Goal: Task Accomplishment & Management: Manage account settings

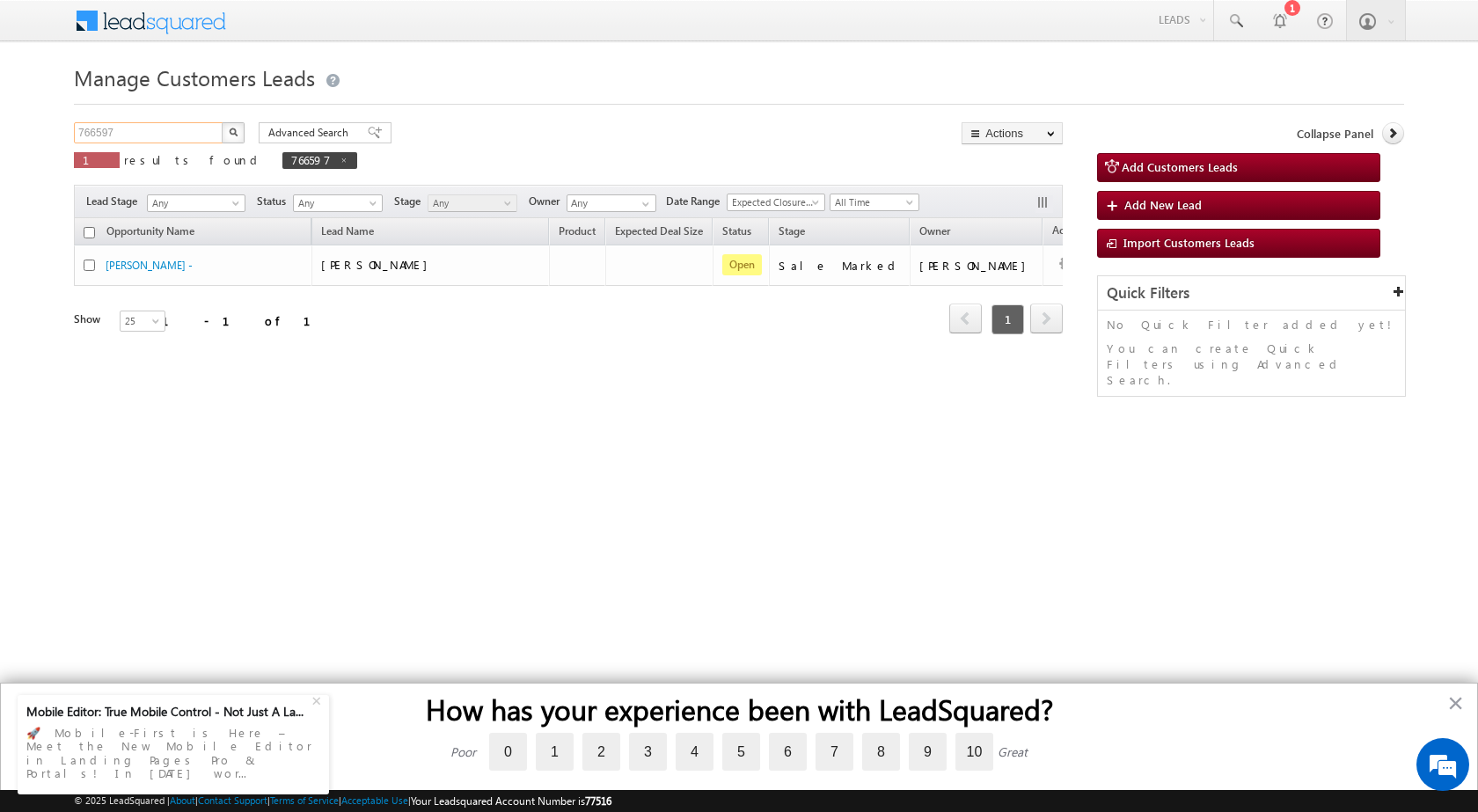
click at [166, 127] on input "766597" at bounding box center [149, 133] width 150 height 21
click at [230, 133] on img "button" at bounding box center [233, 132] width 9 height 9
click at [112, 131] on input "766597" at bounding box center [149, 133] width 150 height 21
paste input "86239"
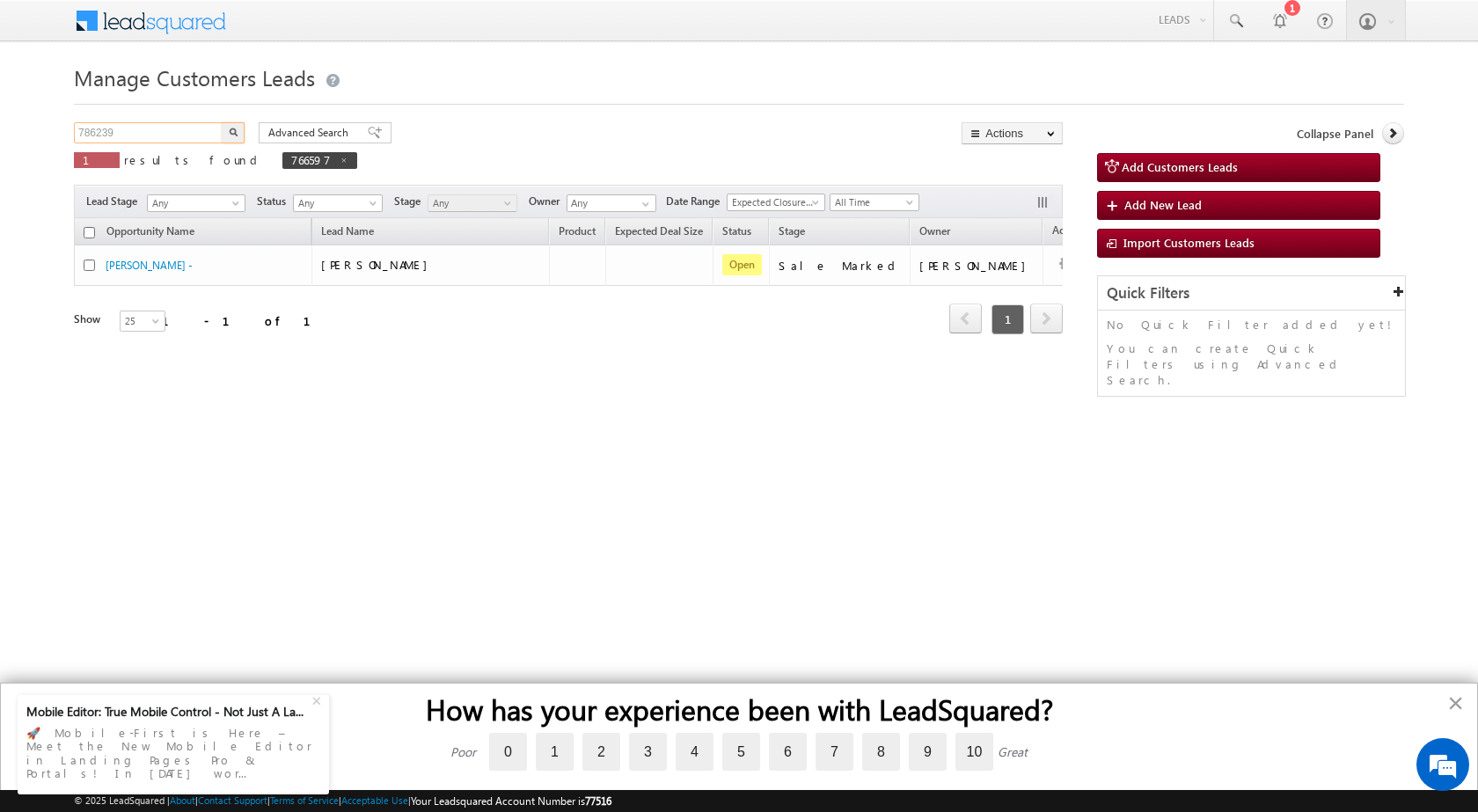
type input "786239"
click at [238, 132] on button "button" at bounding box center [233, 133] width 23 height 21
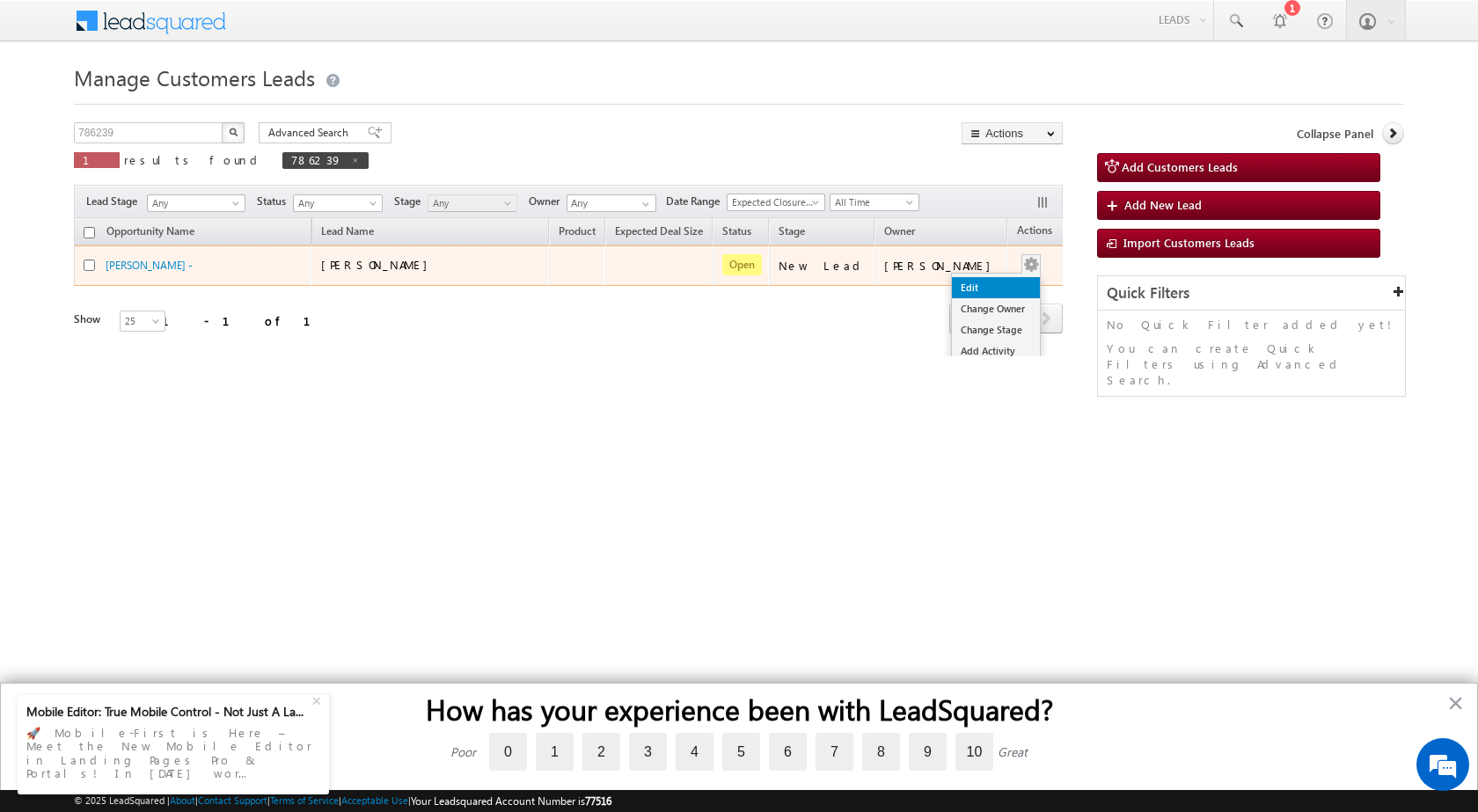
click at [953, 294] on link "Edit" at bounding box center [996, 287] width 88 height 21
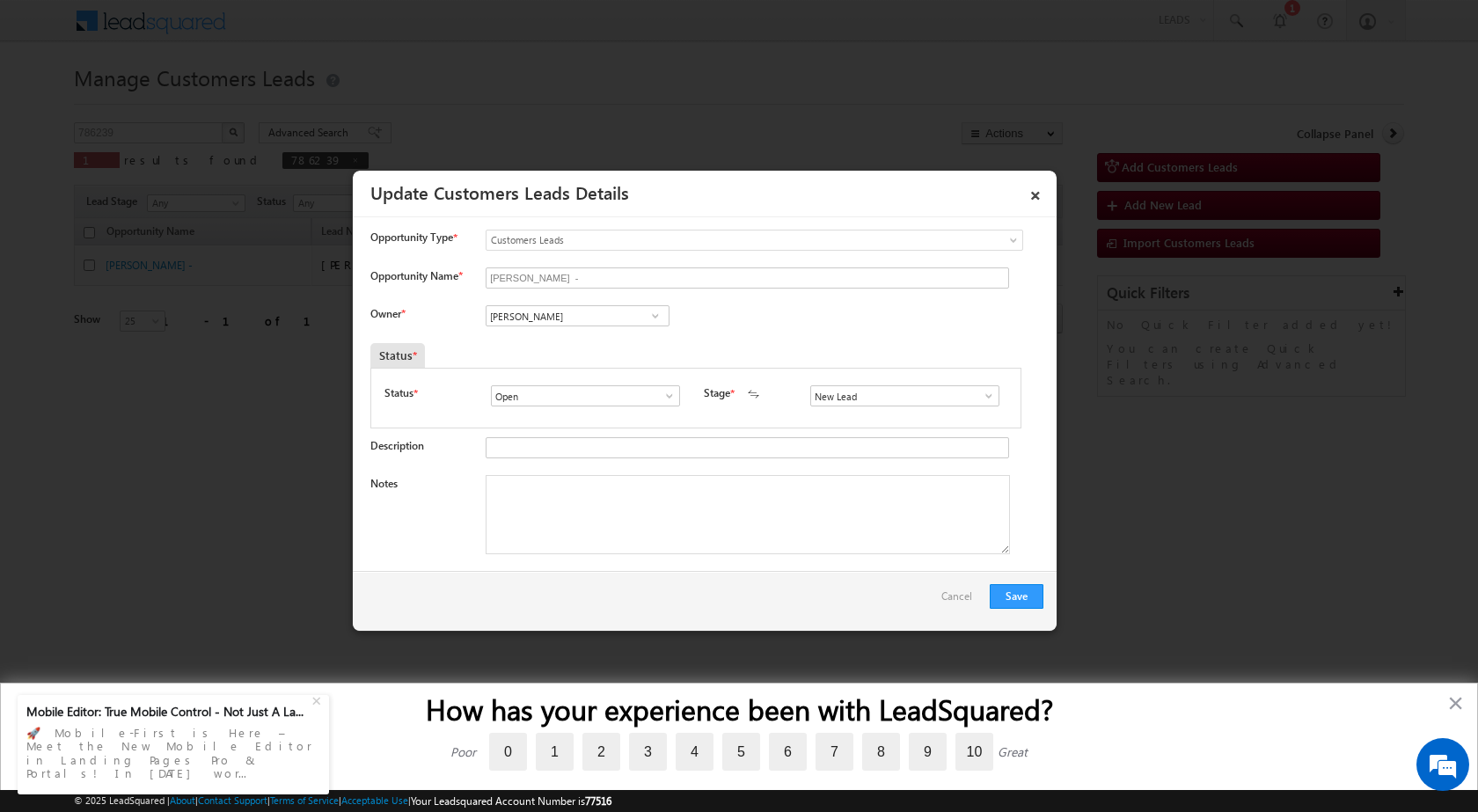
click at [989, 398] on span at bounding box center [989, 396] width 18 height 14
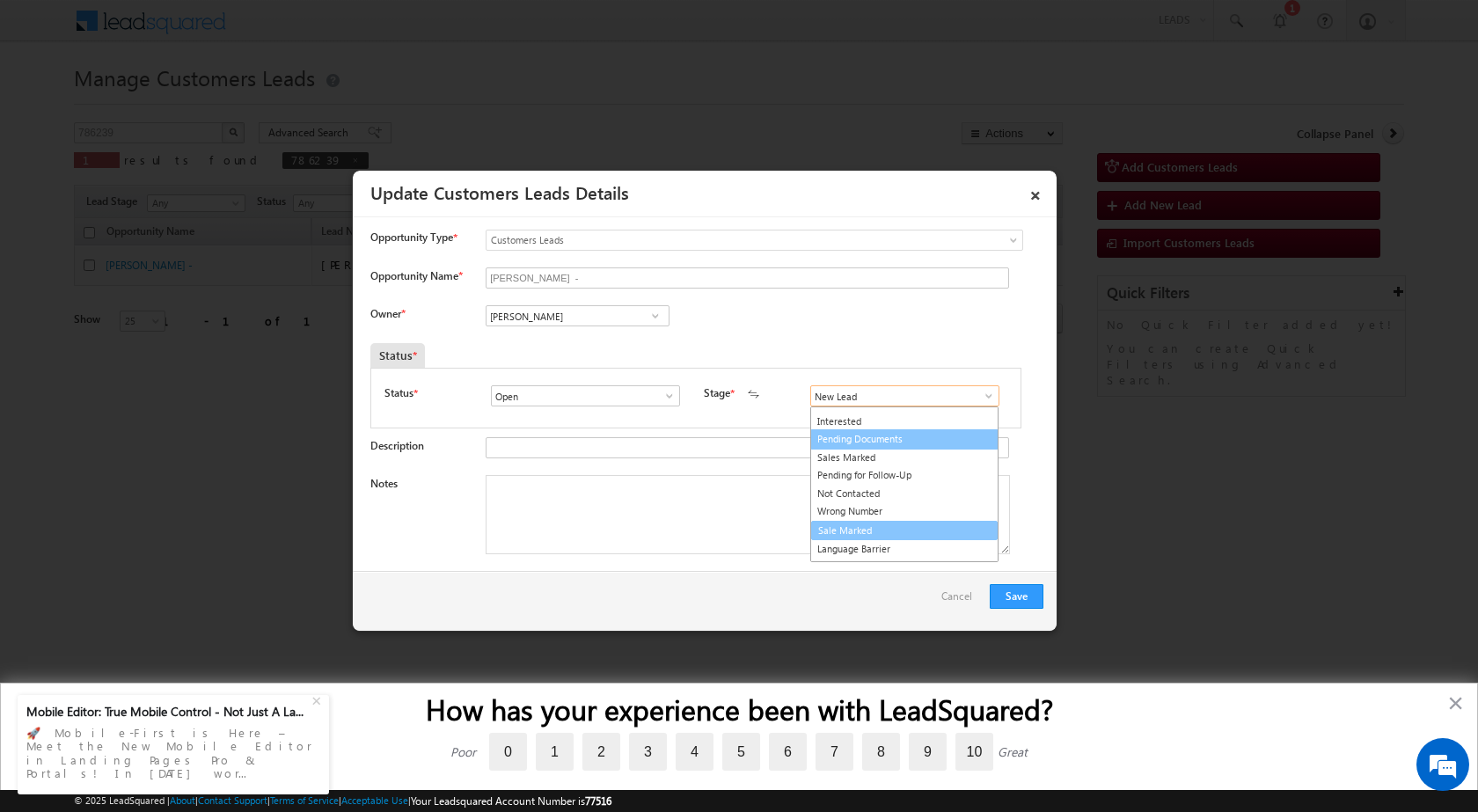
scroll to position [27, 0]
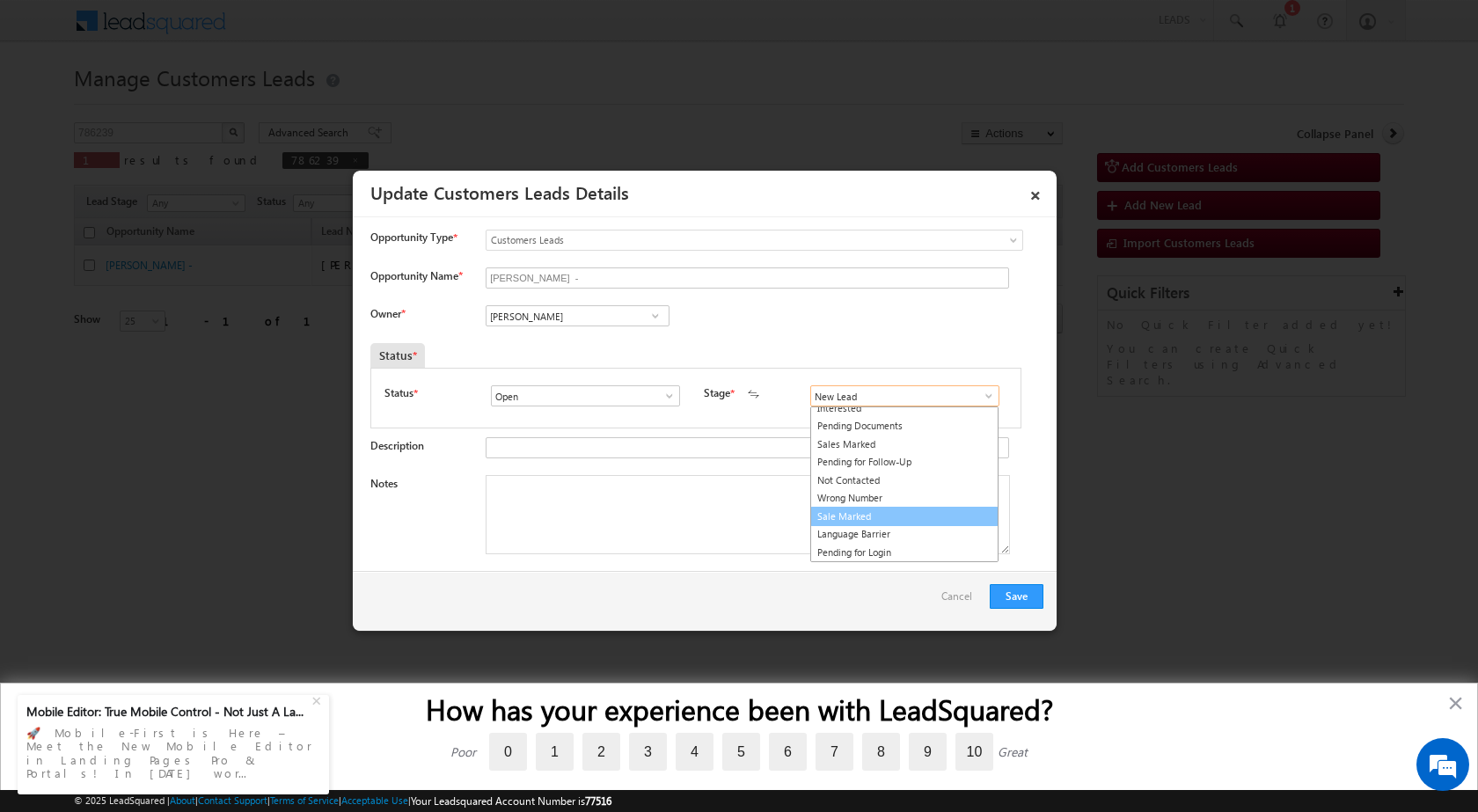
click at [831, 519] on link "Sale Marked" at bounding box center [905, 516] width 189 height 20
type input "Sale Marked"
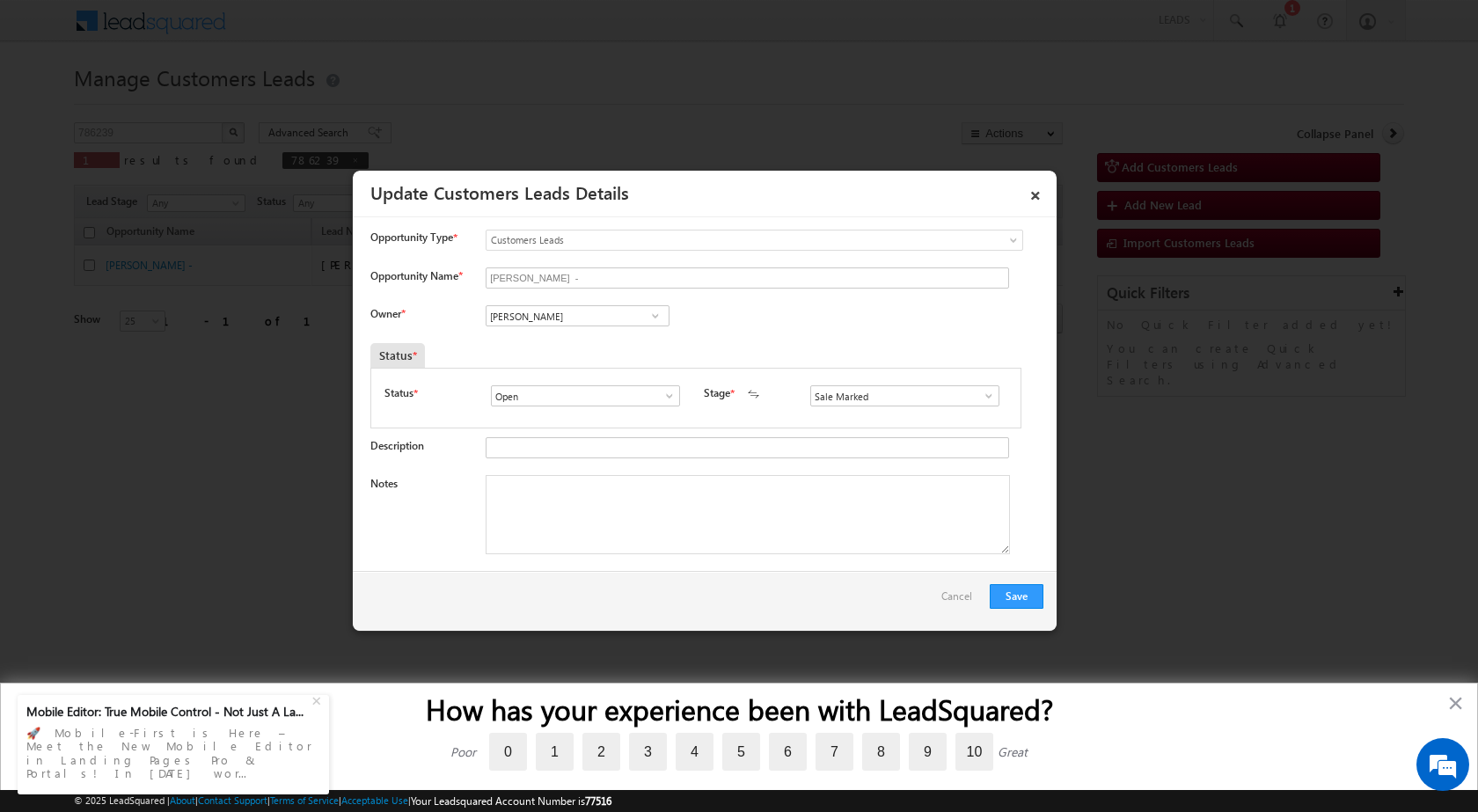
click at [537, 501] on textarea "Notes" at bounding box center [747, 514] width 524 height 79
paste textarea "786239 - RCS - [PERSON_NAME] - 9765171180 - BHANDARA 441912 - CONSTRUCTION - RE…"
type textarea "786239 - RCS - [PERSON_NAME] - 9765171180 - BHANDARA 441912 - CONSTRUCTION - RE…"
click at [807, 318] on div "Owner * Vikas Halwai Vikas Halwai Vikas Halwai" at bounding box center [707, 319] width 673 height 29
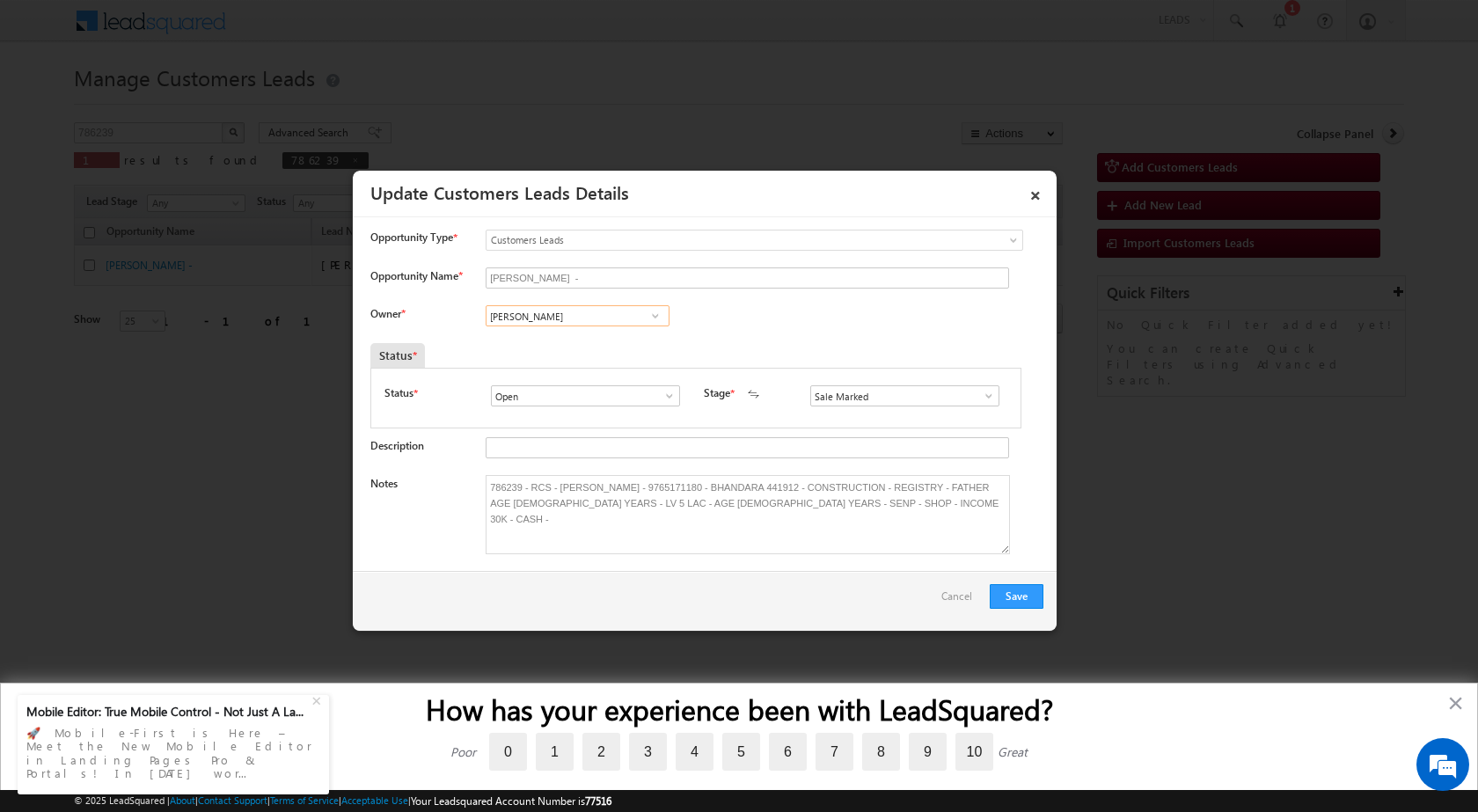
click at [594, 315] on input "[PERSON_NAME]" at bounding box center [577, 316] width 184 height 21
paste input "[EMAIL_ADDRESS][PERSON_NAME][DOMAIN_NAME]"
click at [573, 350] on span "[EMAIL_ADDRESS][PERSON_NAME][DOMAIN_NAME]" at bounding box center [572, 350] width 158 height 13
type input "[PERSON_NAME] [PERSON_NAME]"
click at [722, 332] on div "Owner * Vikas Halwai Vikas Halwai Vikas Halwai Ashish Kailash [PERSON_NAME] [PE…" at bounding box center [707, 319] width 673 height 29
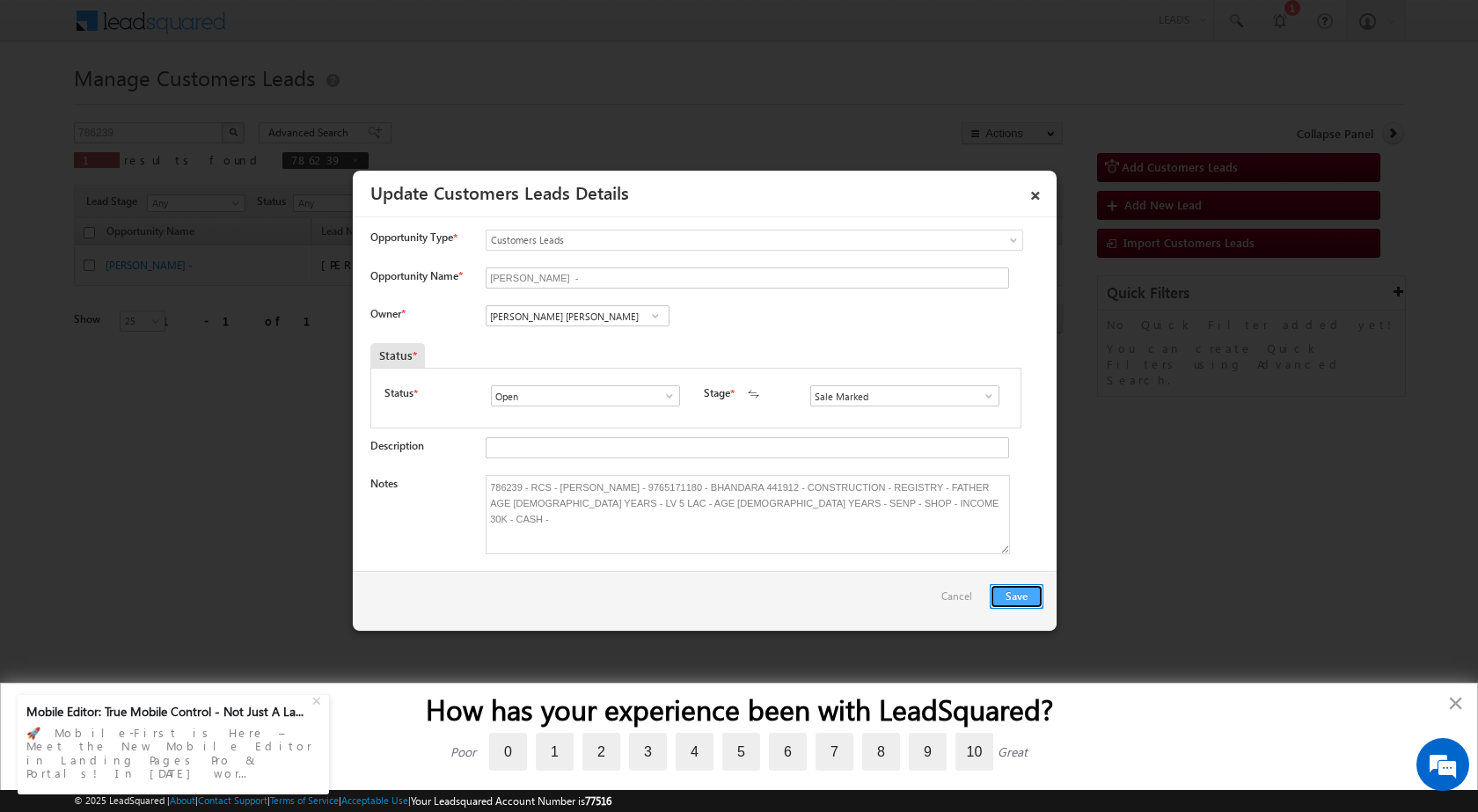
click at [1004, 601] on button "Save" at bounding box center [1016, 596] width 53 height 25
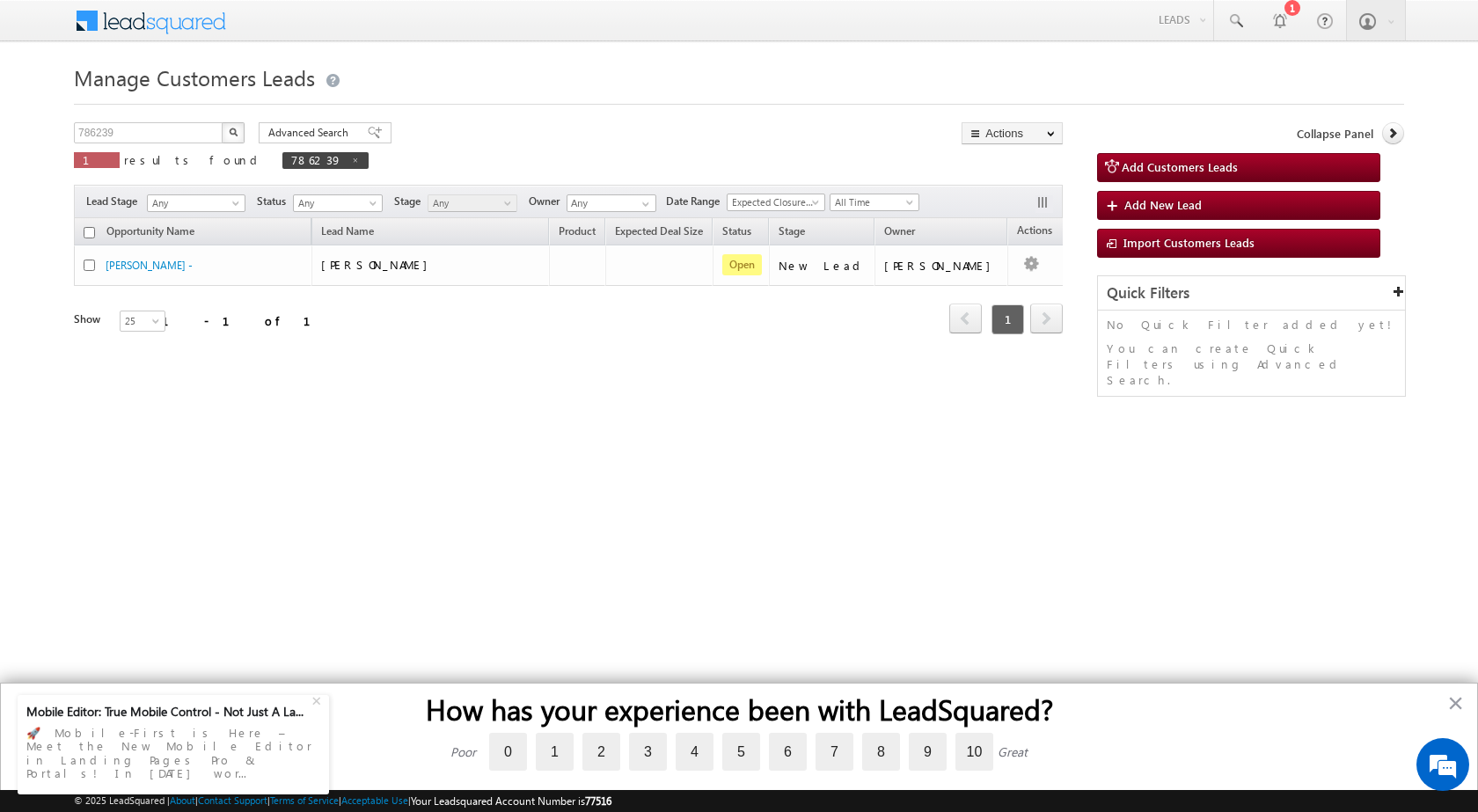
click at [752, 531] on html "Menu [PERSON_NAME] sitar a8@ks erve." at bounding box center [739, 271] width 1478 height 543
